Goal: Transaction & Acquisition: Download file/media

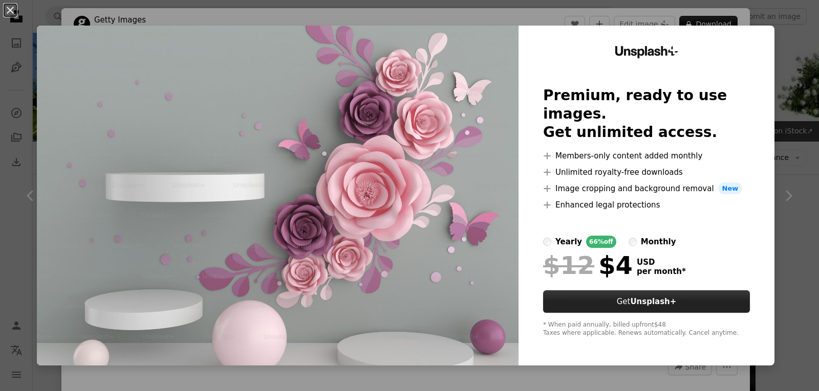
scroll to position [461, 0]
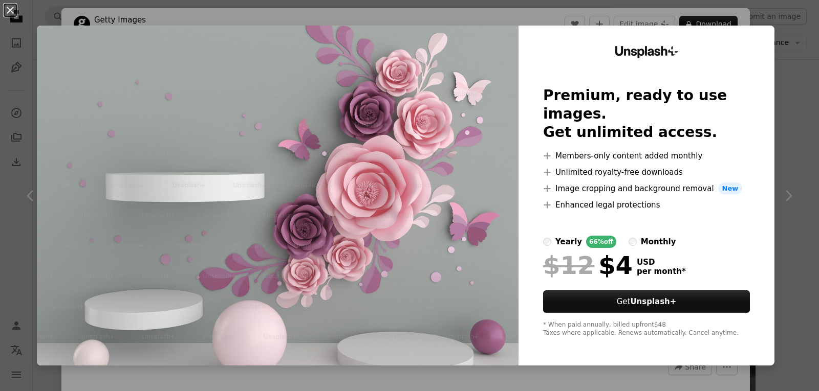
click at [441, 228] on img at bounding box center [277, 196] width 481 height 340
click at [438, 210] on img at bounding box center [277, 196] width 481 height 340
click at [794, 199] on div "An X shape Unsplash+ Premium, ready to use images. Get unlimited access. A plus…" at bounding box center [409, 195] width 819 height 391
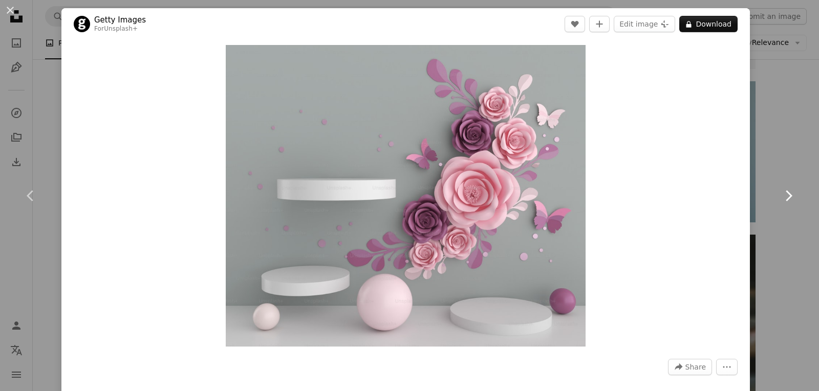
click at [794, 199] on link "Chevron right" at bounding box center [787, 196] width 61 height 98
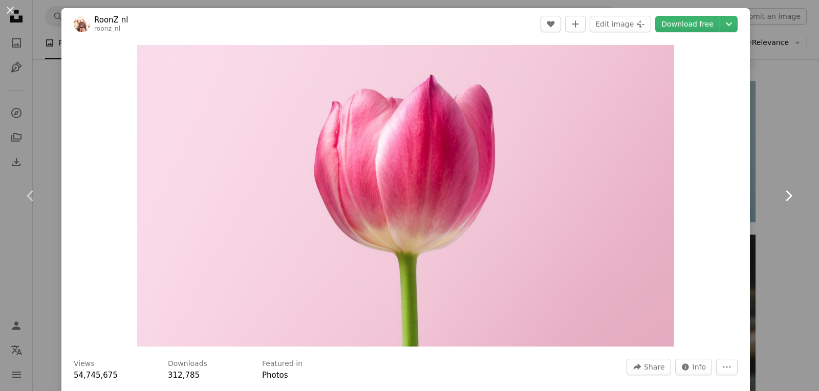
click at [794, 199] on link "Chevron right" at bounding box center [787, 196] width 61 height 98
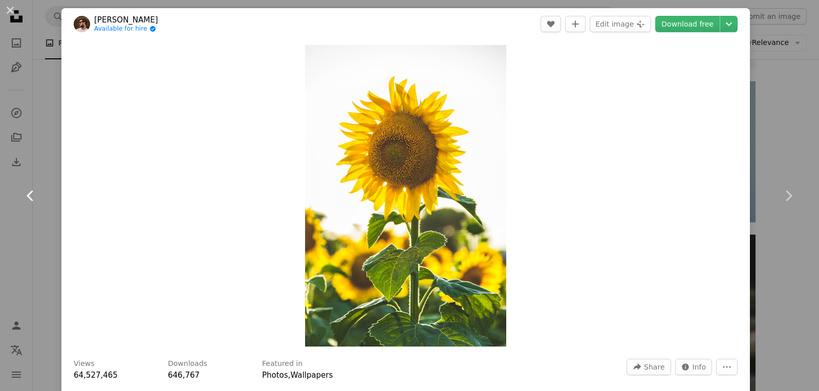
click at [27, 195] on icon "Chevron left" at bounding box center [31, 196] width 16 height 16
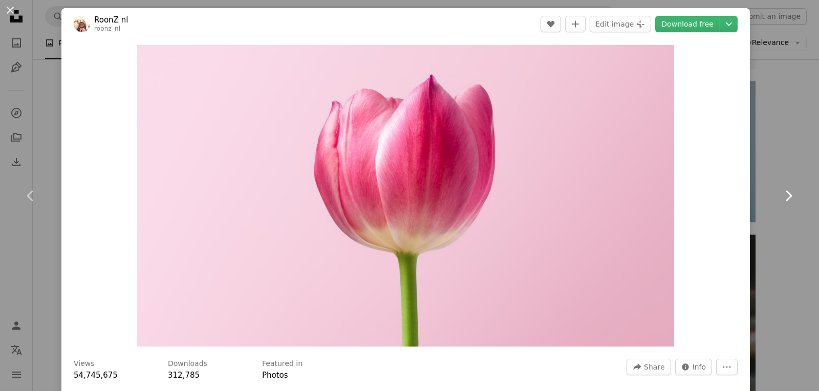
click at [785, 192] on icon at bounding box center [788, 195] width 7 height 11
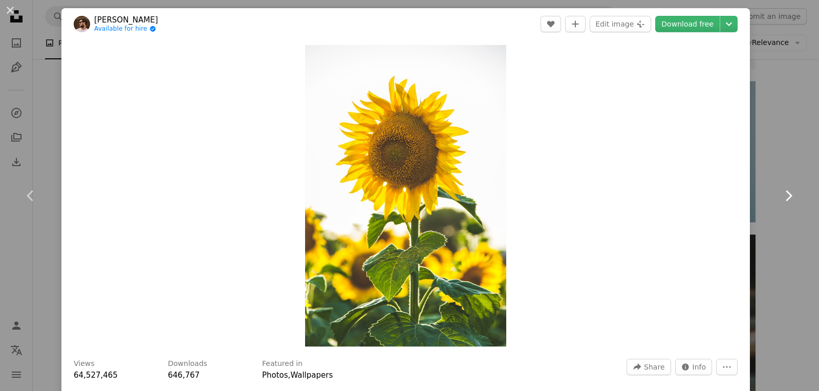
click at [785, 192] on icon at bounding box center [788, 195] width 7 height 11
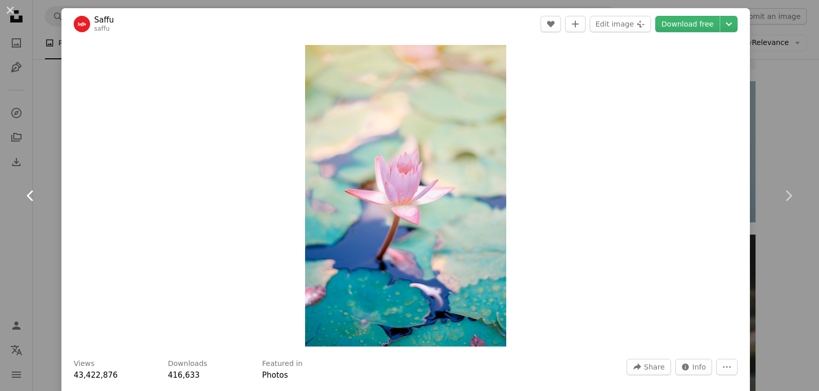
click at [28, 194] on icon "Chevron left" at bounding box center [31, 196] width 16 height 16
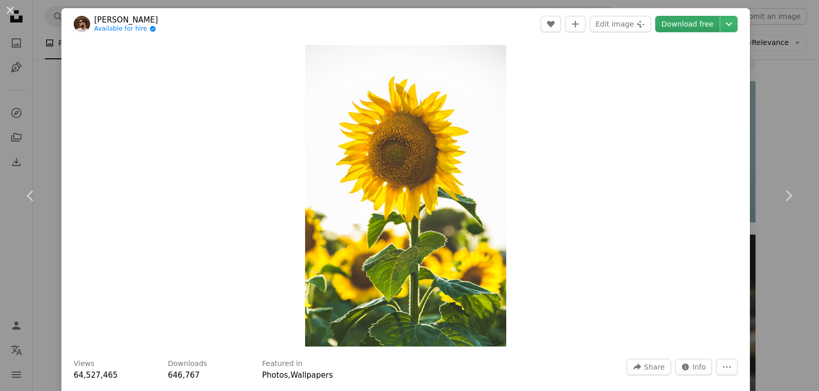
click at [686, 22] on link "Download free" at bounding box center [687, 24] width 64 height 16
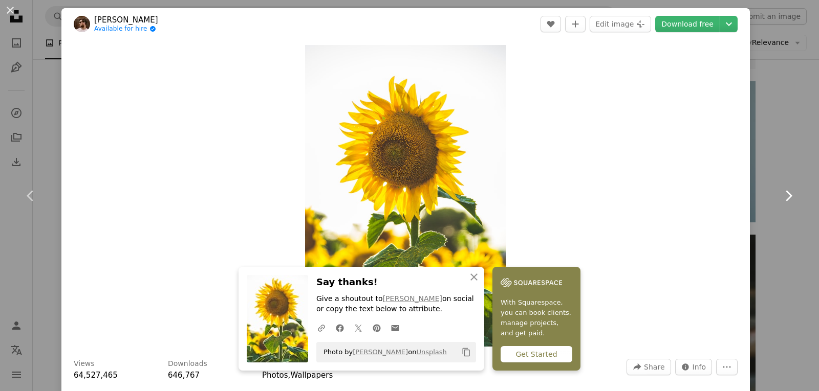
click at [785, 196] on icon at bounding box center [788, 195] width 7 height 11
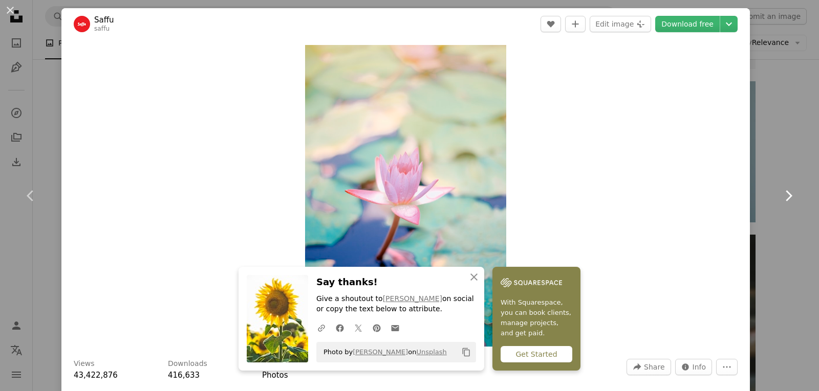
click at [785, 196] on icon at bounding box center [788, 195] width 7 height 11
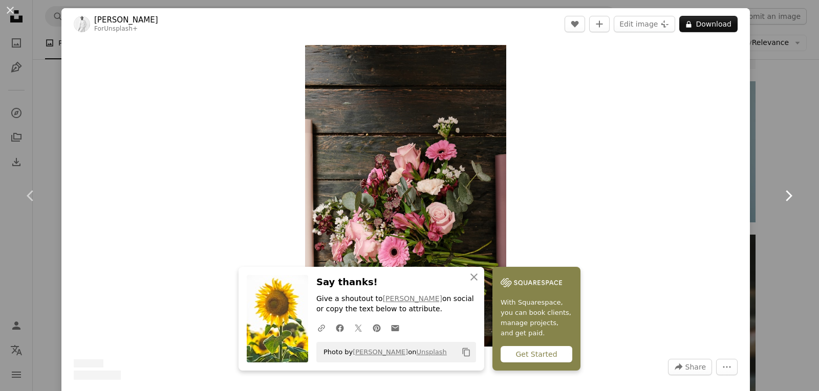
click at [785, 196] on icon at bounding box center [788, 195] width 7 height 11
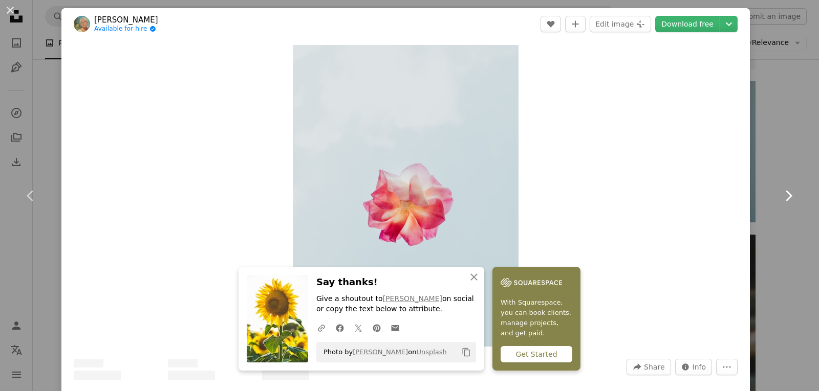
click at [785, 196] on icon at bounding box center [788, 195] width 7 height 11
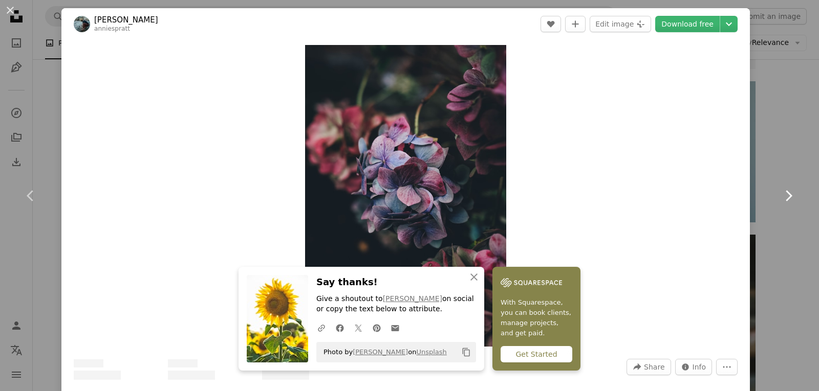
click at [785, 196] on icon at bounding box center [788, 195] width 7 height 11
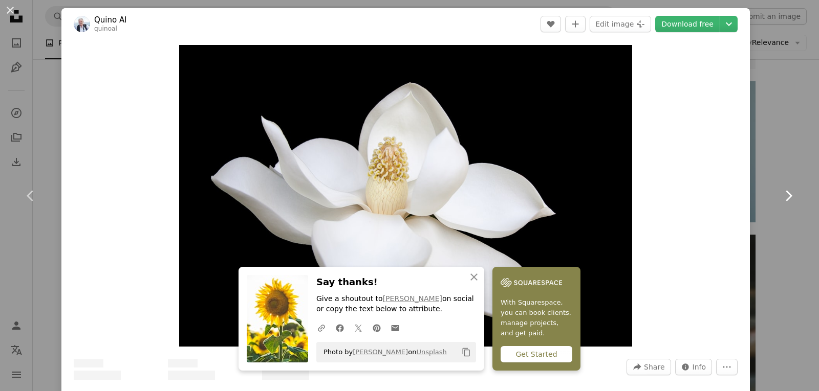
click at [785, 196] on icon at bounding box center [788, 195] width 7 height 11
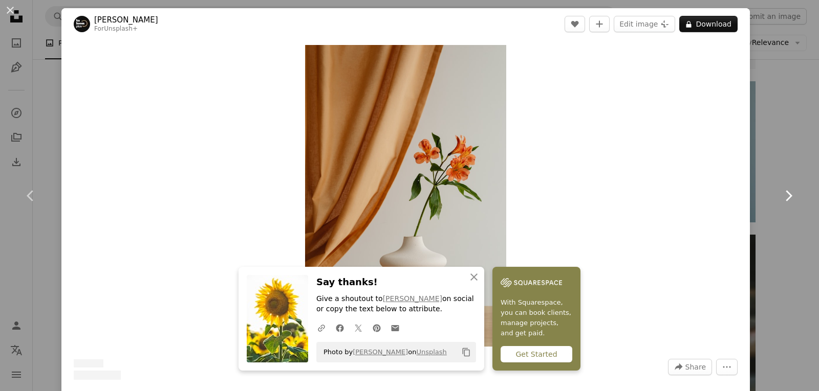
click at [785, 196] on icon at bounding box center [788, 195] width 7 height 11
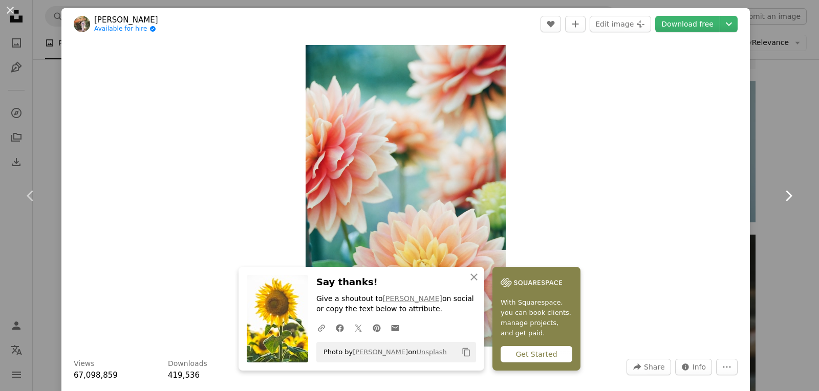
click at [785, 196] on icon at bounding box center [788, 195] width 7 height 11
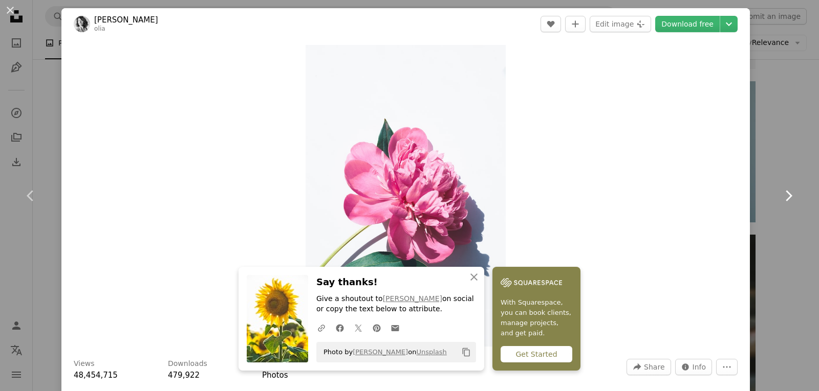
click at [785, 196] on icon at bounding box center [788, 195] width 7 height 11
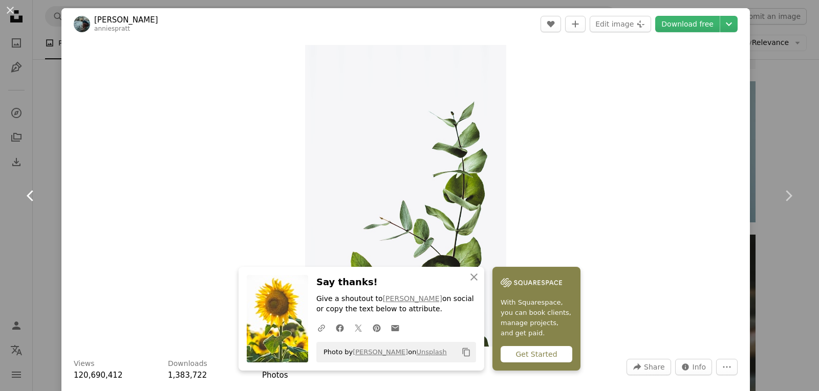
click at [30, 191] on icon "Chevron left" at bounding box center [31, 196] width 16 height 16
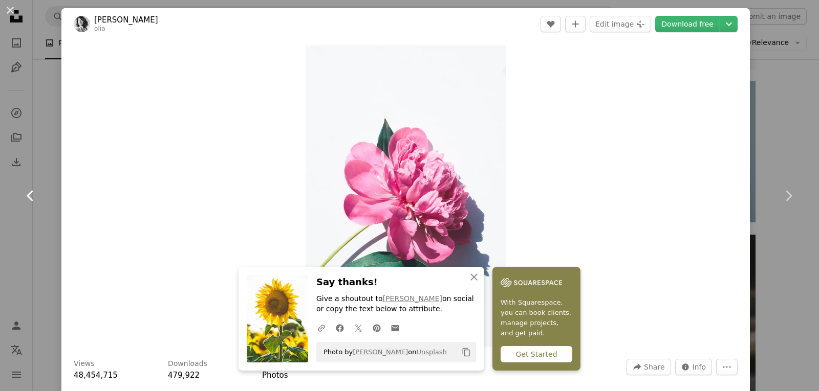
click at [30, 191] on icon "Chevron left" at bounding box center [31, 196] width 16 height 16
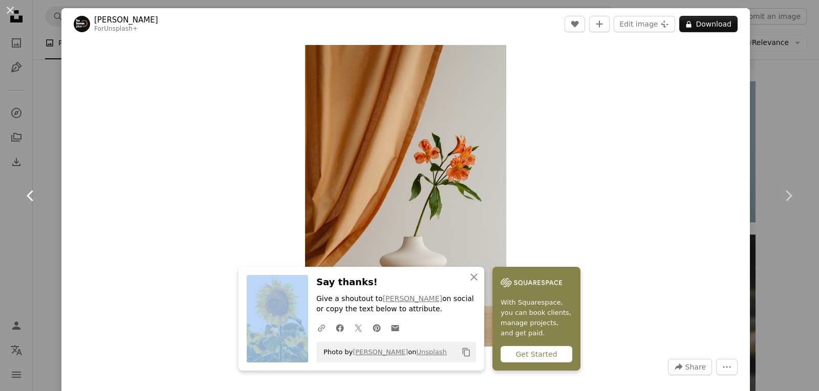
click at [30, 191] on icon "Chevron left" at bounding box center [31, 196] width 16 height 16
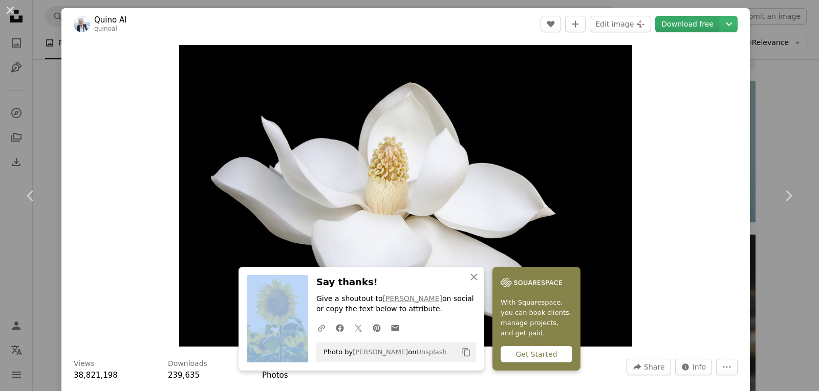
click at [684, 26] on link "Download free" at bounding box center [687, 24] width 64 height 16
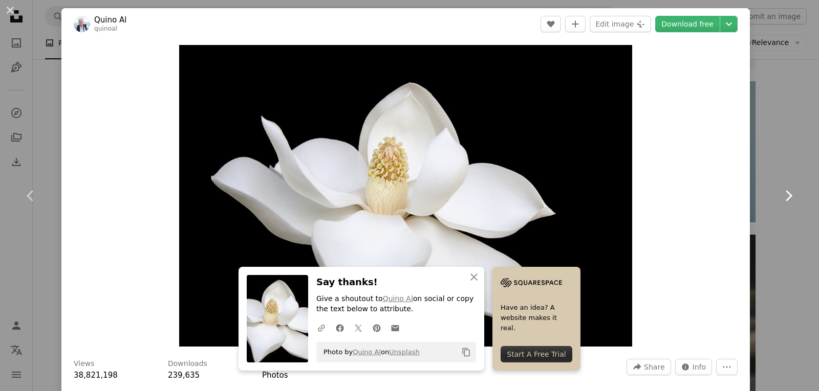
click at [781, 195] on icon "Chevron right" at bounding box center [788, 196] width 16 height 16
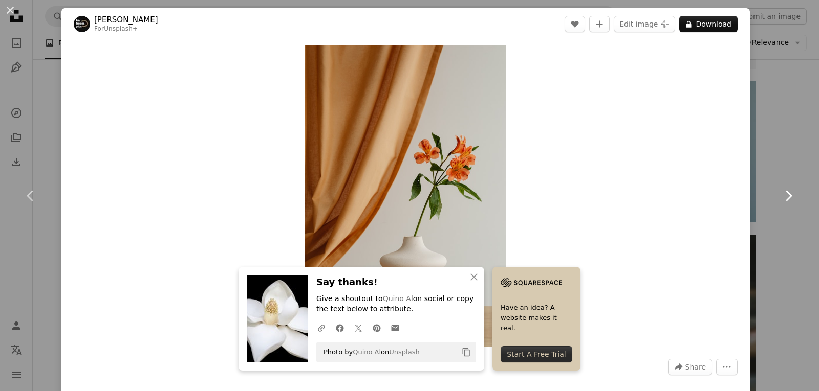
click at [781, 195] on icon "Chevron right" at bounding box center [788, 196] width 16 height 16
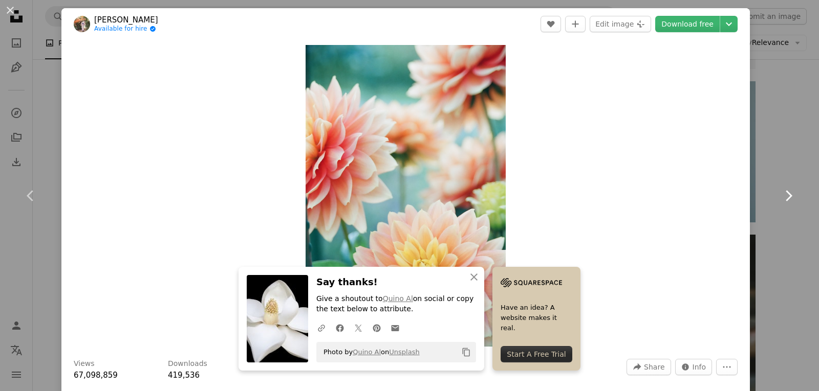
click at [781, 195] on icon "Chevron right" at bounding box center [788, 196] width 16 height 16
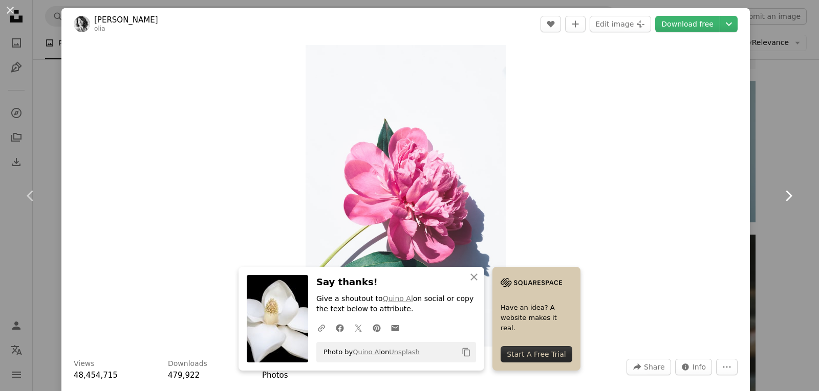
click at [781, 195] on icon "Chevron right" at bounding box center [788, 196] width 16 height 16
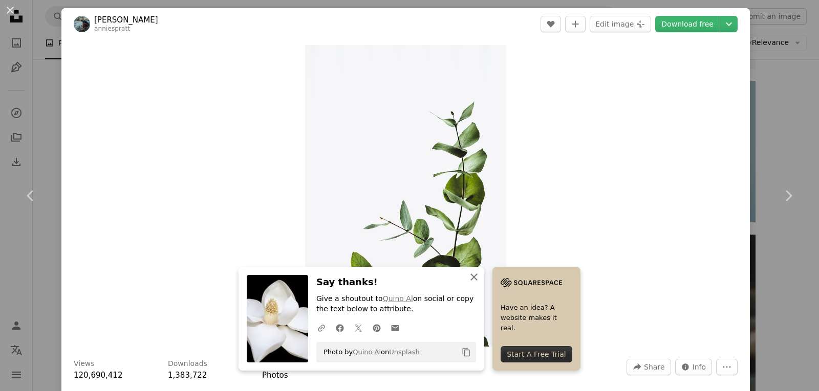
click at [471, 276] on icon "button" at bounding box center [473, 277] width 7 height 7
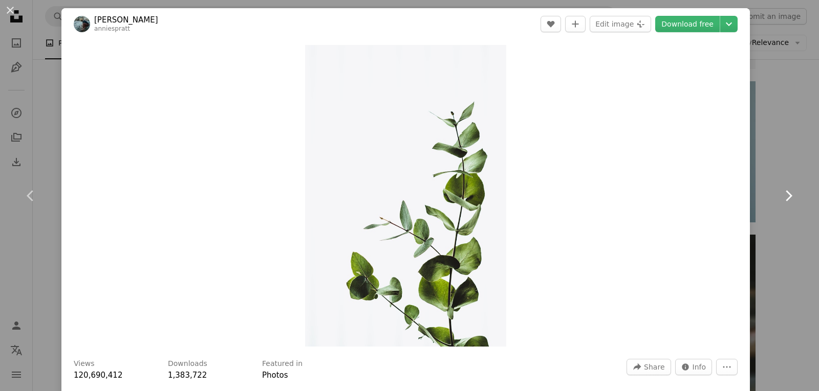
click at [780, 193] on icon "Chevron right" at bounding box center [788, 196] width 16 height 16
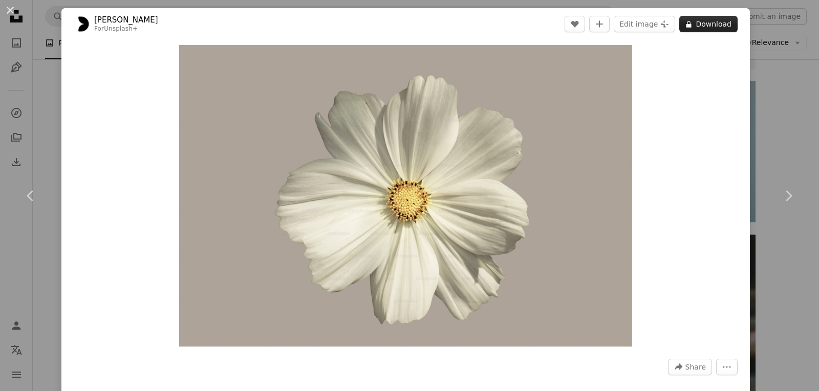
click at [697, 20] on button "A lock Download" at bounding box center [708, 24] width 58 height 16
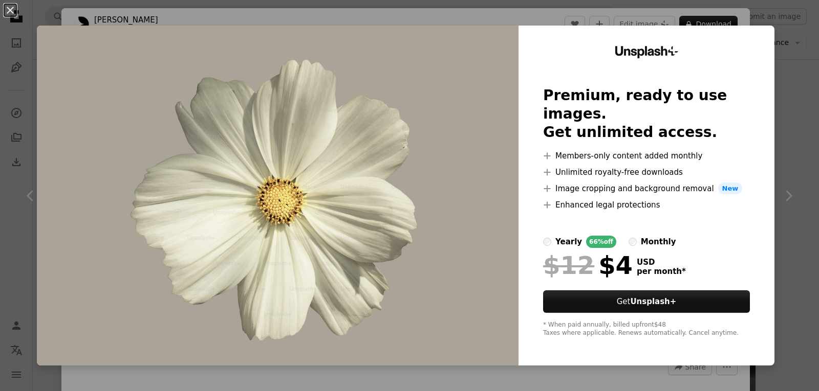
click at [475, 166] on img at bounding box center [277, 196] width 481 height 340
click at [780, 197] on div "An X shape Unsplash+ Premium, ready to use images. Get unlimited access. A plus…" at bounding box center [409, 195] width 819 height 391
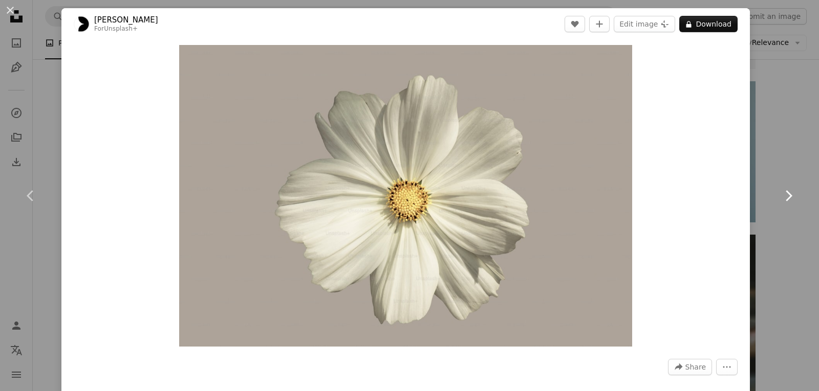
click at [780, 194] on icon "Chevron right" at bounding box center [788, 196] width 16 height 16
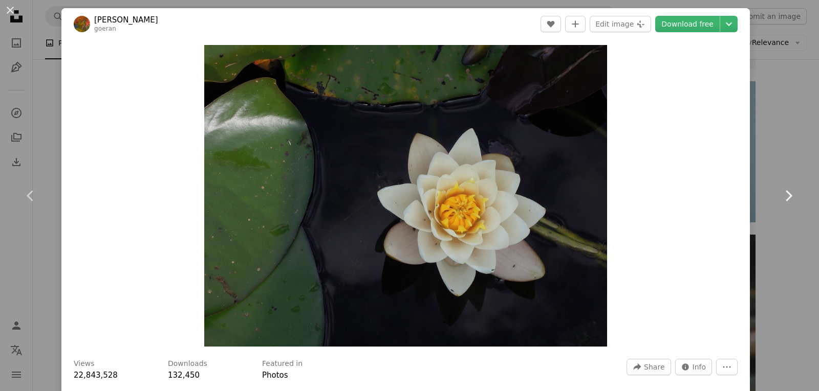
click at [780, 194] on icon "Chevron right" at bounding box center [788, 196] width 16 height 16
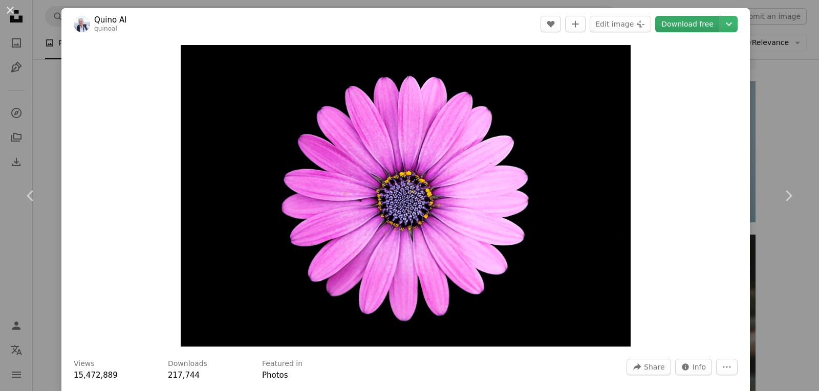
click at [695, 21] on link "Download free" at bounding box center [687, 24] width 64 height 16
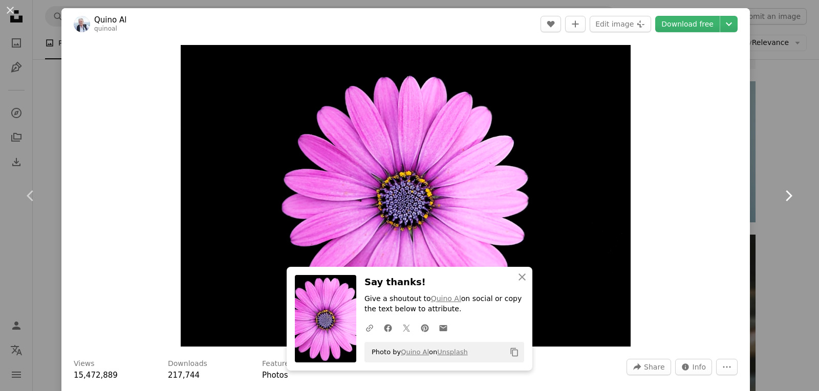
click at [785, 193] on icon at bounding box center [788, 195] width 7 height 11
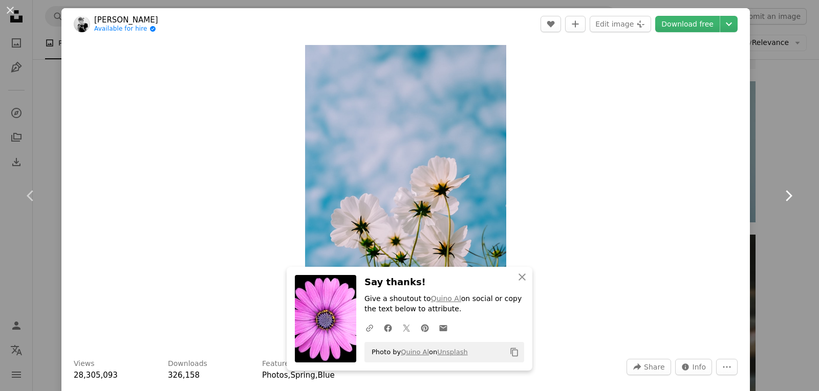
click at [785, 193] on icon at bounding box center [788, 195] width 7 height 11
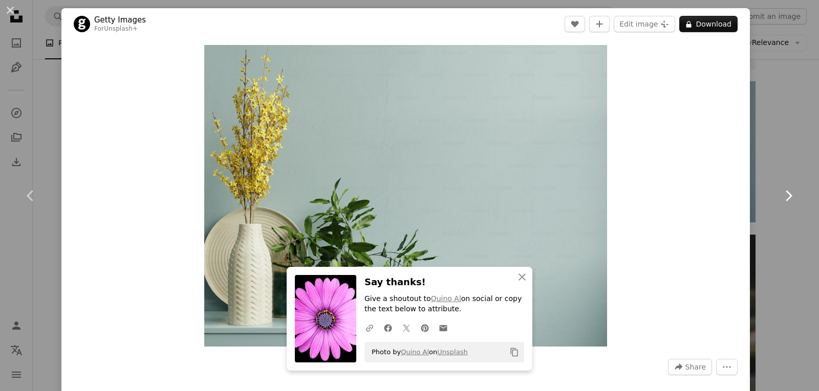
click at [785, 193] on icon at bounding box center [788, 195] width 7 height 11
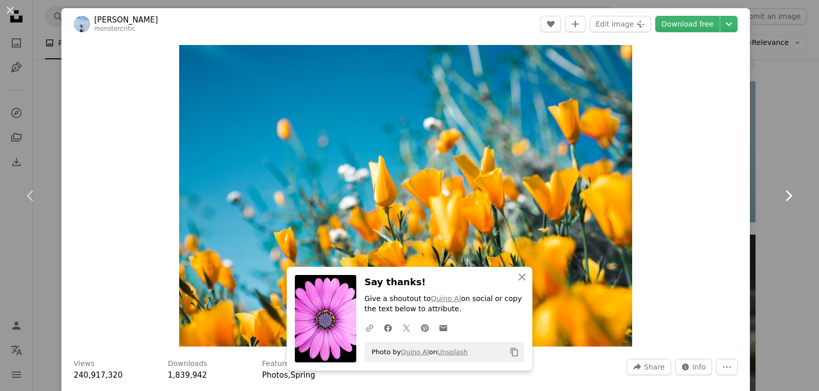
click at [785, 193] on icon at bounding box center [788, 195] width 7 height 11
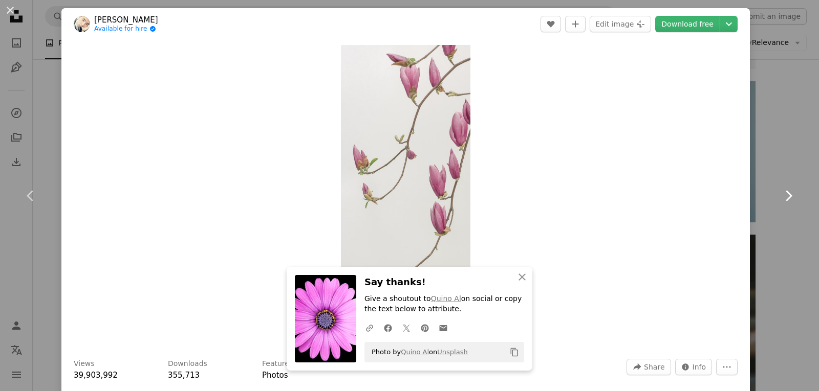
click at [785, 193] on icon at bounding box center [788, 195] width 7 height 11
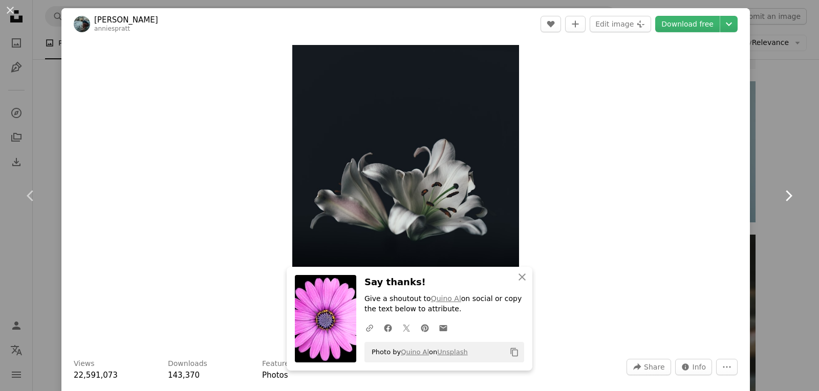
click at [785, 193] on icon at bounding box center [788, 195] width 7 height 11
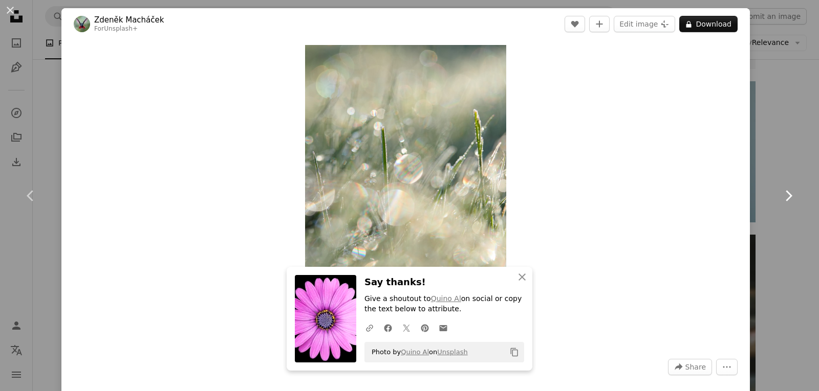
click at [785, 193] on icon at bounding box center [788, 195] width 7 height 11
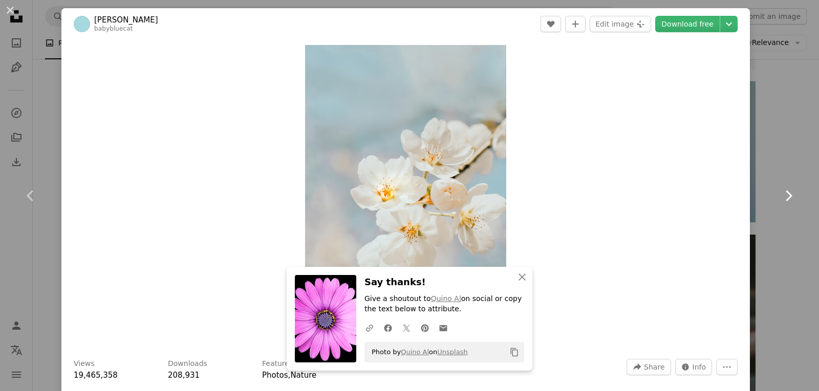
click at [785, 193] on icon at bounding box center [788, 195] width 7 height 11
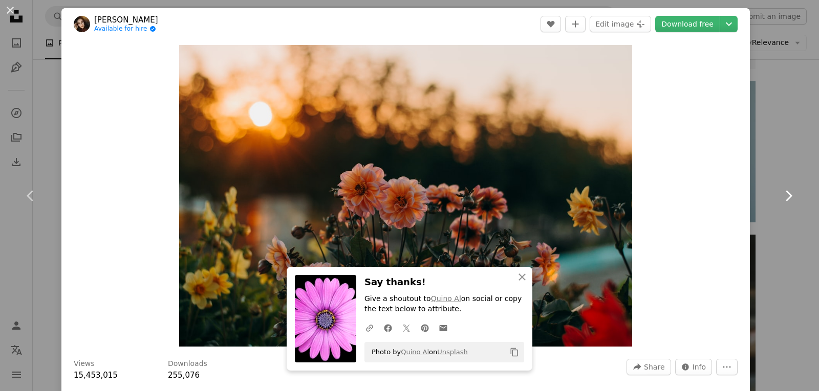
click at [785, 193] on icon at bounding box center [788, 195] width 7 height 11
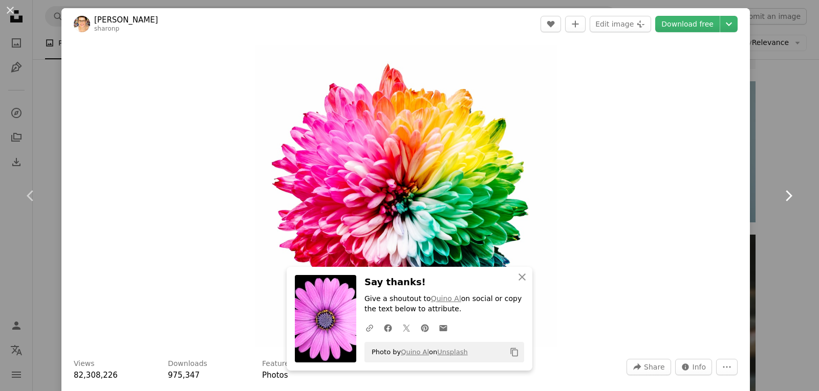
click at [785, 193] on icon at bounding box center [788, 195] width 7 height 11
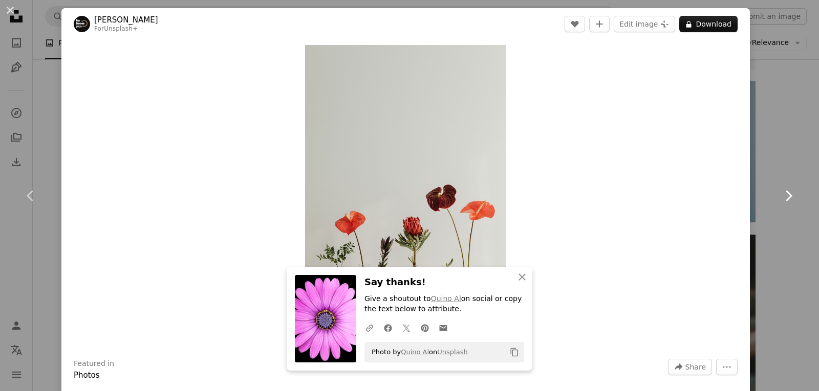
click at [785, 193] on icon at bounding box center [788, 195] width 7 height 11
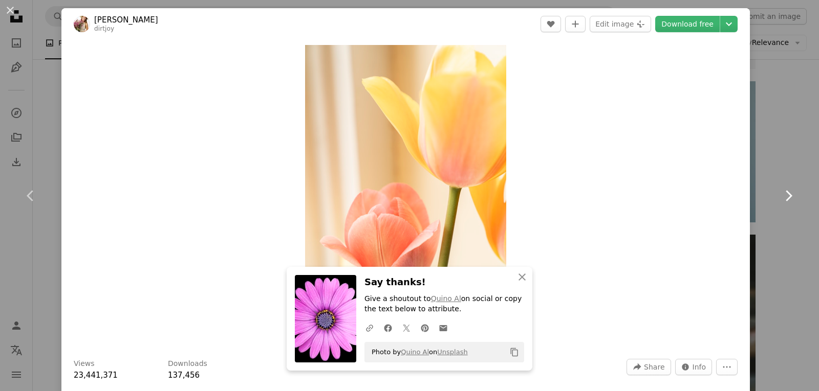
click at [785, 193] on icon at bounding box center [788, 195] width 7 height 11
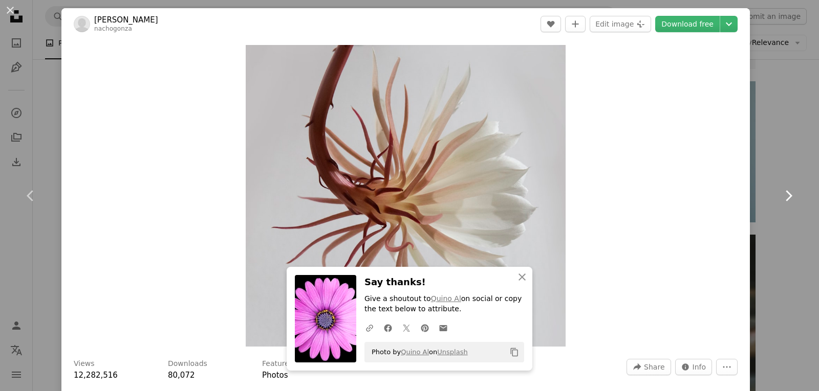
click at [785, 193] on icon at bounding box center [788, 195] width 7 height 11
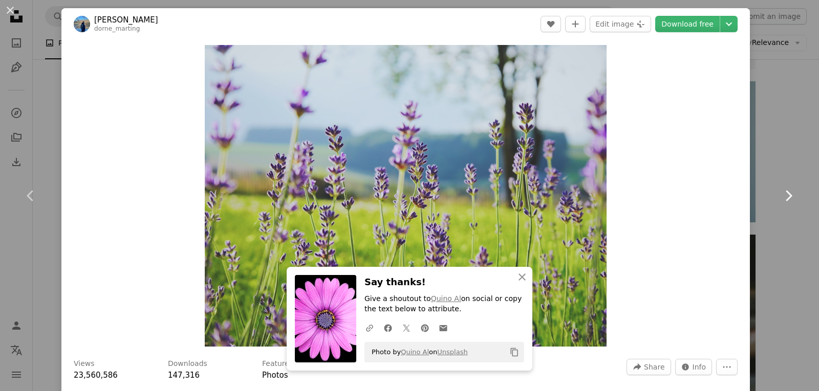
click at [785, 193] on icon at bounding box center [788, 195] width 7 height 11
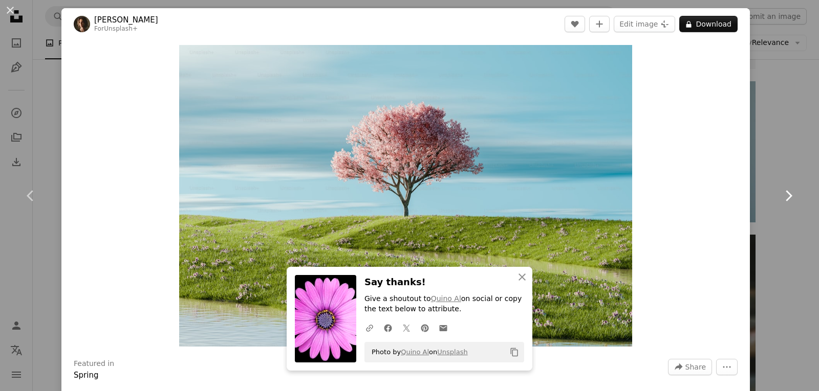
click at [785, 193] on icon at bounding box center [788, 195] width 7 height 11
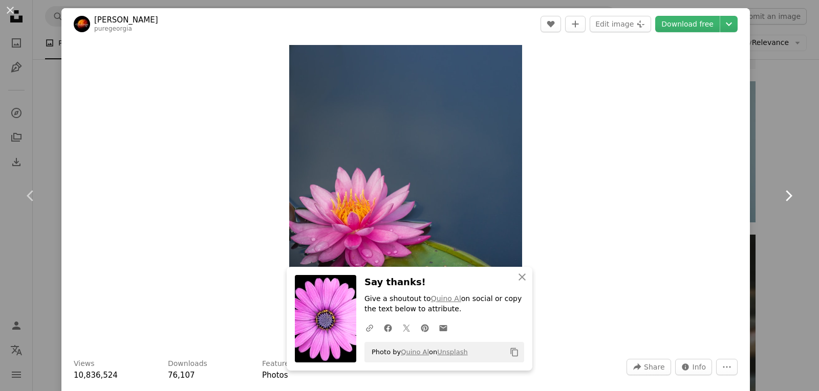
click at [785, 193] on icon at bounding box center [788, 195] width 7 height 11
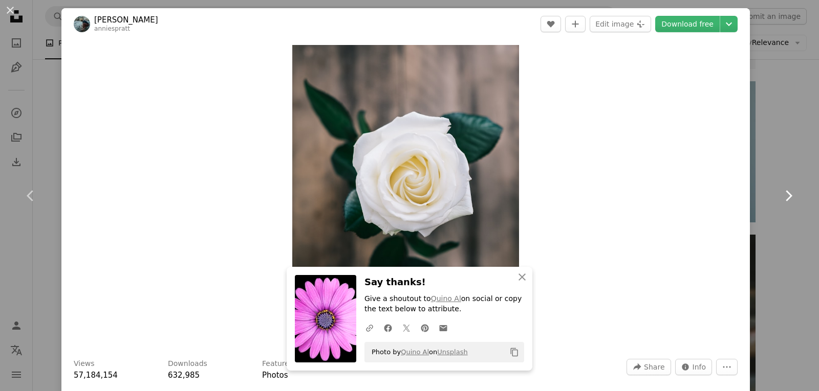
click at [785, 193] on icon at bounding box center [788, 195] width 7 height 11
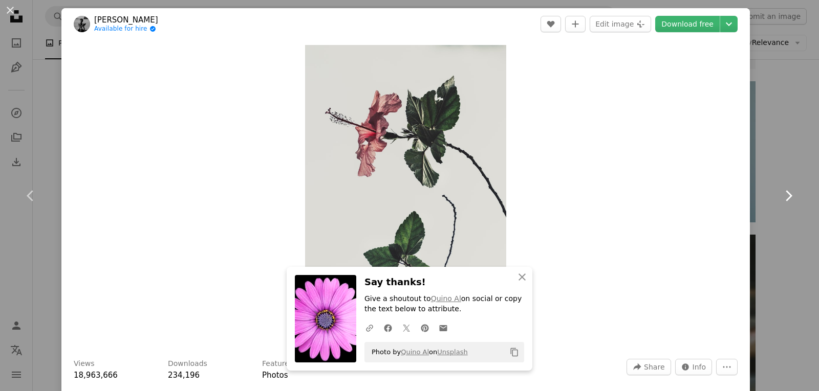
click at [785, 193] on icon at bounding box center [788, 195] width 7 height 11
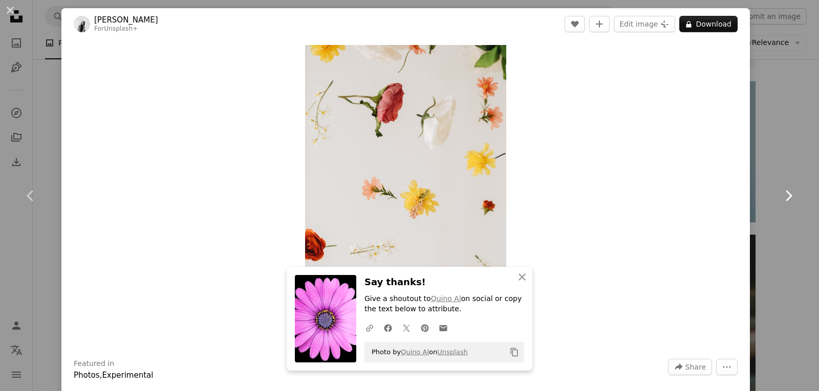
click at [785, 193] on icon at bounding box center [788, 195] width 7 height 11
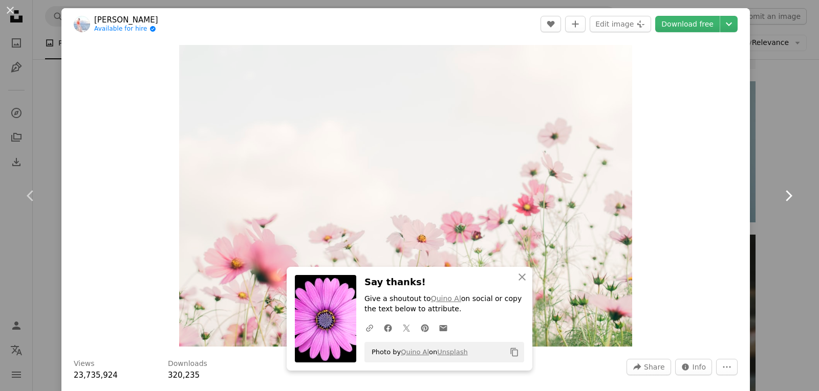
click at [785, 193] on icon at bounding box center [788, 195] width 7 height 11
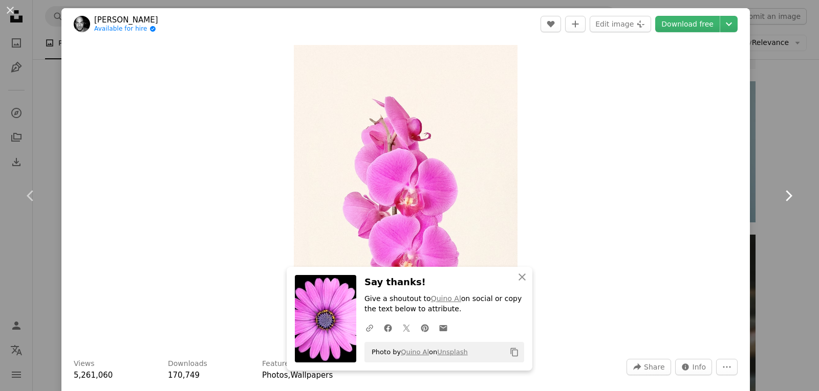
click at [785, 193] on icon at bounding box center [788, 195] width 7 height 11
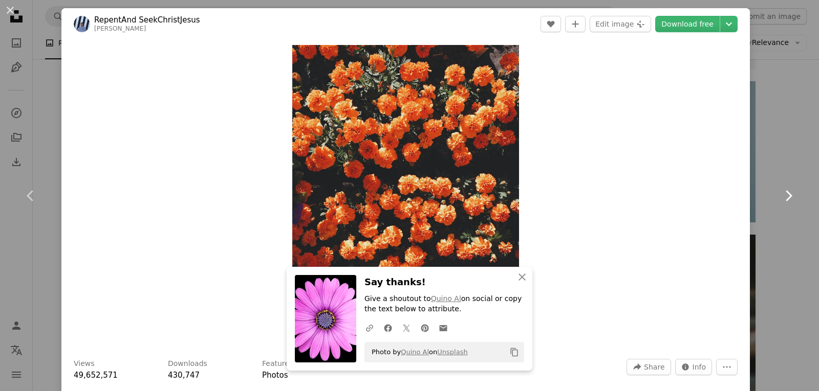
click at [785, 193] on icon at bounding box center [788, 195] width 7 height 11
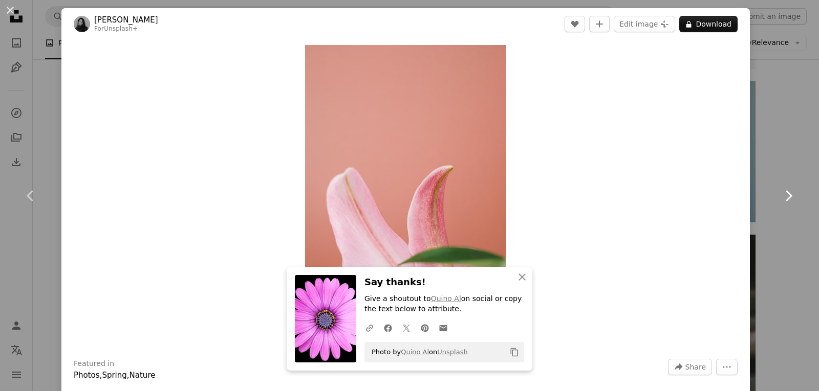
click at [785, 193] on icon at bounding box center [788, 195] width 7 height 11
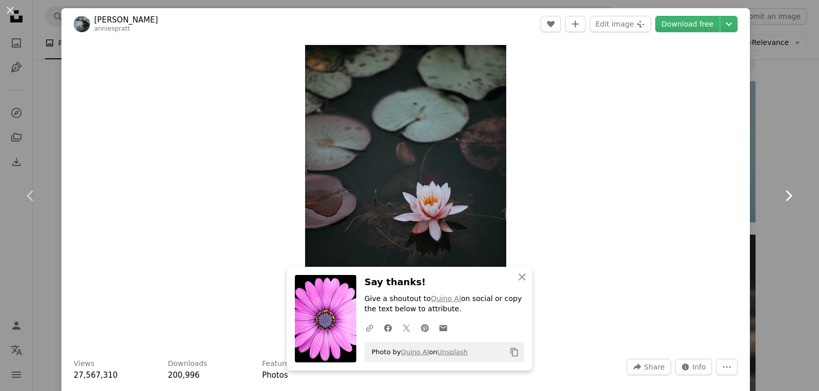
click at [785, 193] on icon at bounding box center [788, 195] width 7 height 11
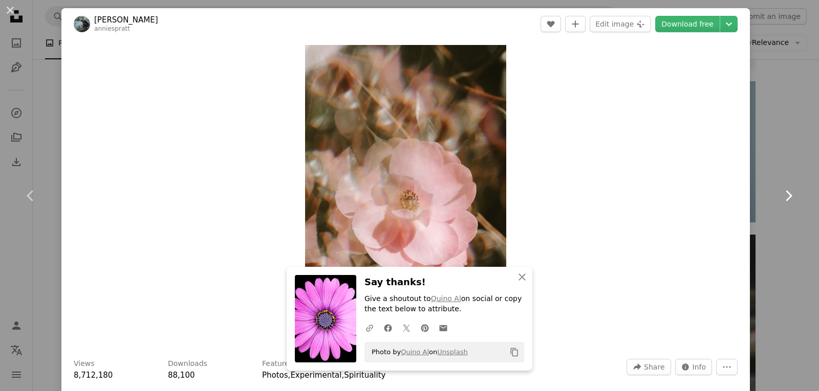
click at [785, 193] on icon at bounding box center [788, 195] width 7 height 11
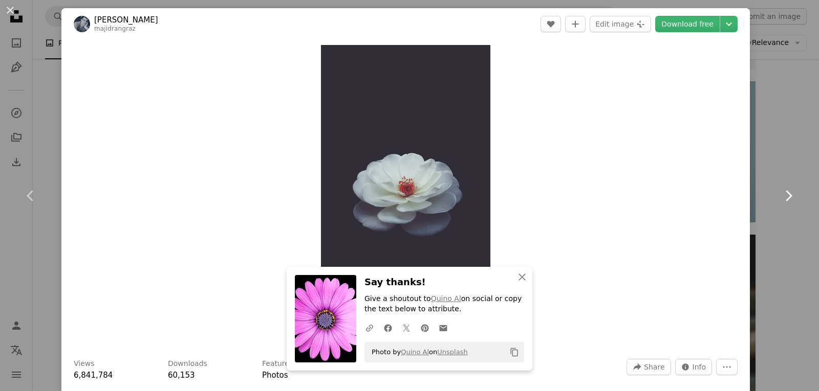
click at [785, 193] on icon at bounding box center [788, 195] width 7 height 11
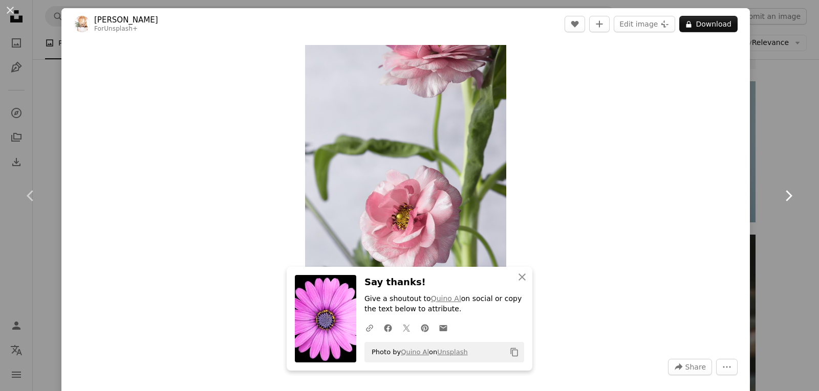
click at [785, 193] on icon at bounding box center [788, 195] width 7 height 11
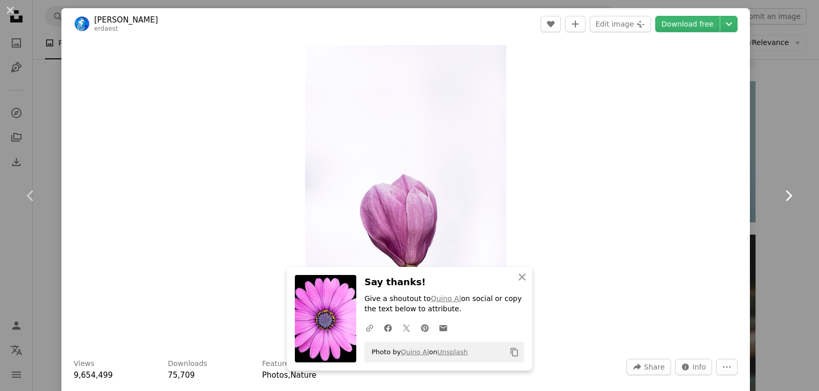
click at [785, 193] on icon at bounding box center [788, 195] width 7 height 11
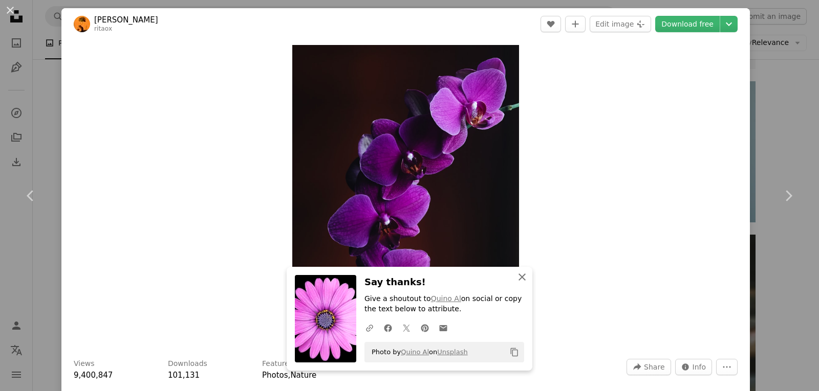
click at [518, 276] on icon "button" at bounding box center [521, 277] width 7 height 7
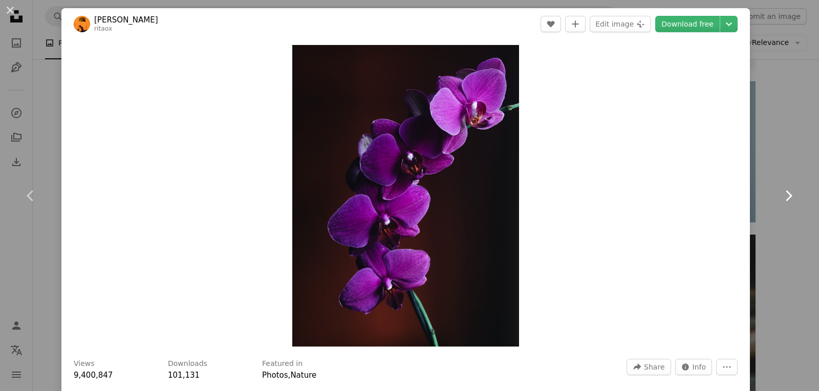
click at [785, 192] on icon at bounding box center [788, 195] width 7 height 11
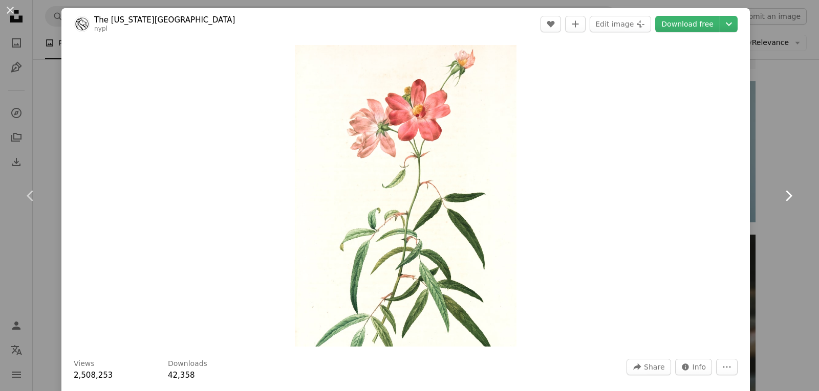
click at [785, 192] on icon at bounding box center [788, 195] width 7 height 11
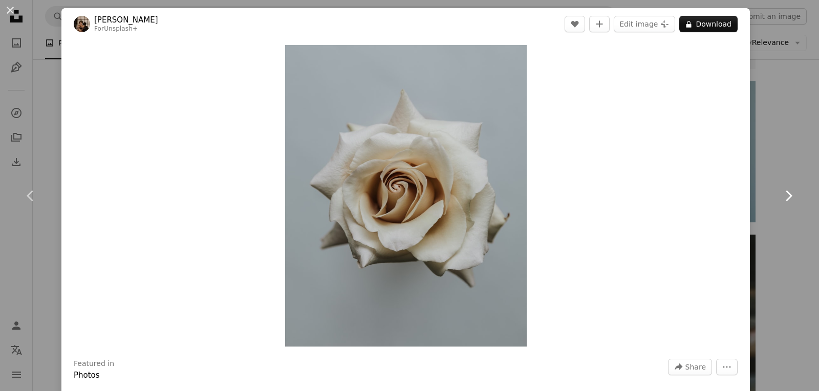
click at [785, 192] on icon at bounding box center [788, 195] width 7 height 11
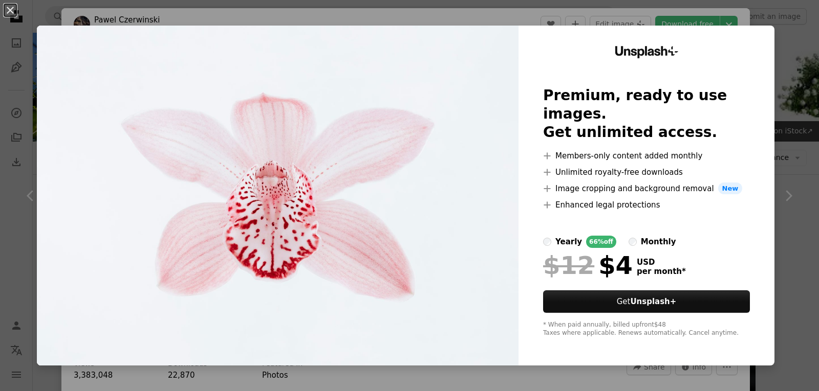
scroll to position [461, 0]
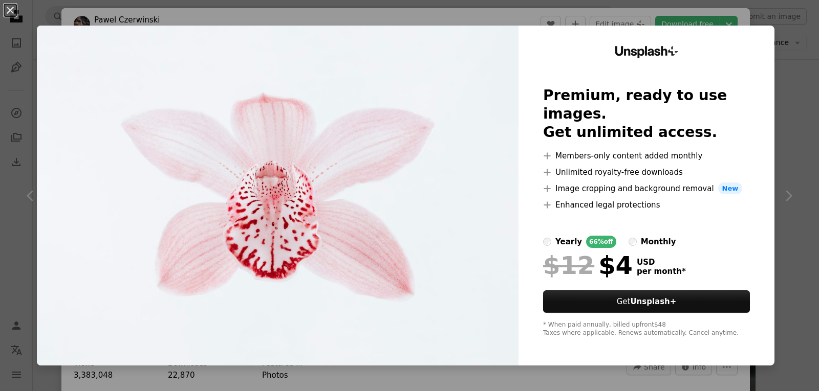
click at [472, 157] on img at bounding box center [277, 196] width 481 height 340
